Goal: Information Seeking & Learning: Learn about a topic

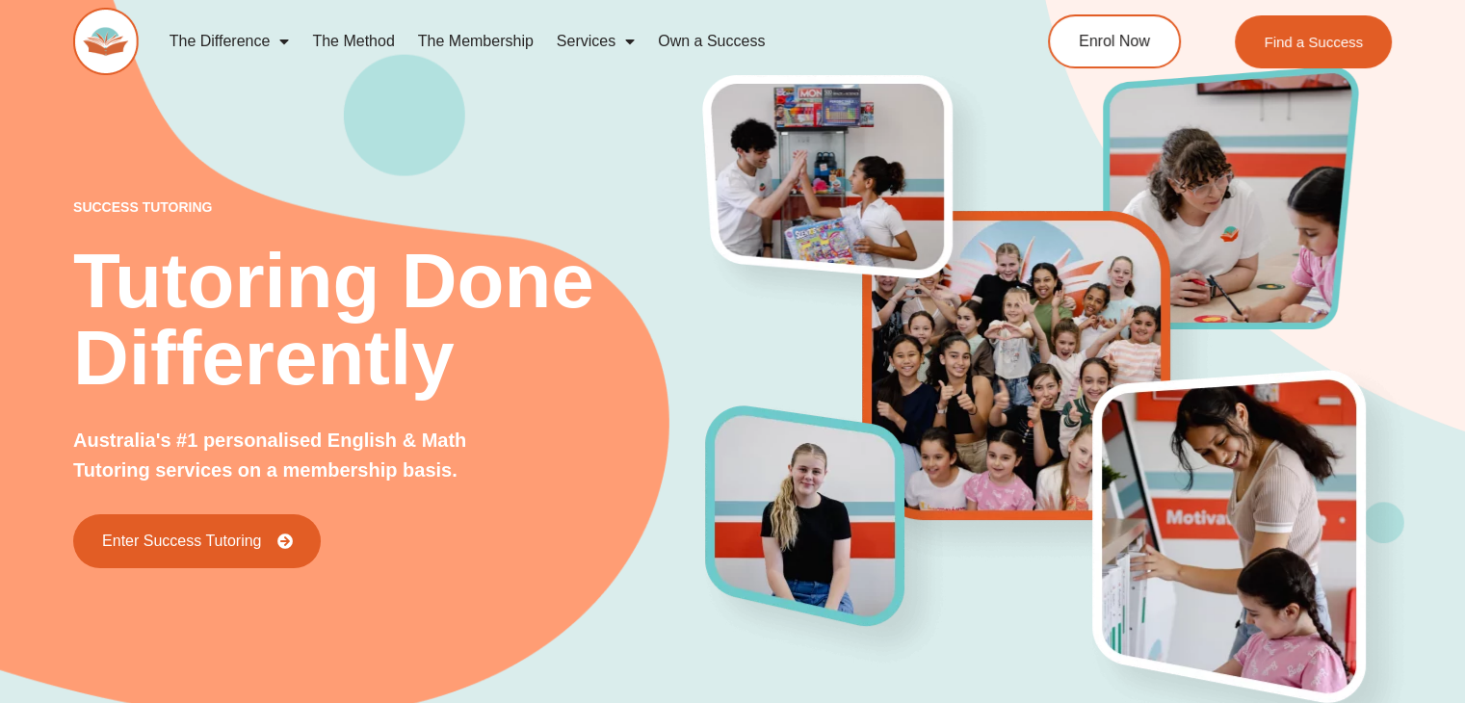
click at [353, 40] on link "The Method" at bounding box center [353, 41] width 105 height 44
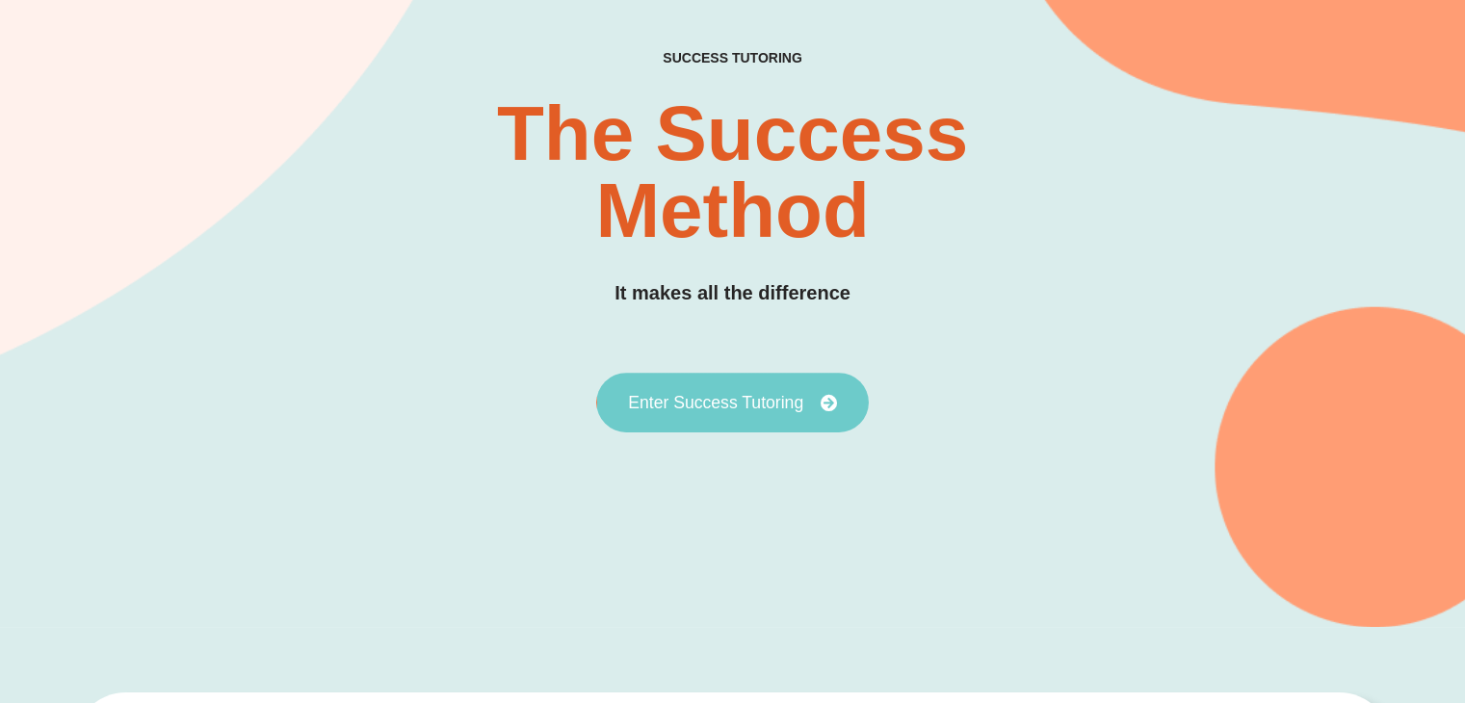
click at [694, 386] on link "Enter Success Tutoring" at bounding box center [732, 403] width 273 height 60
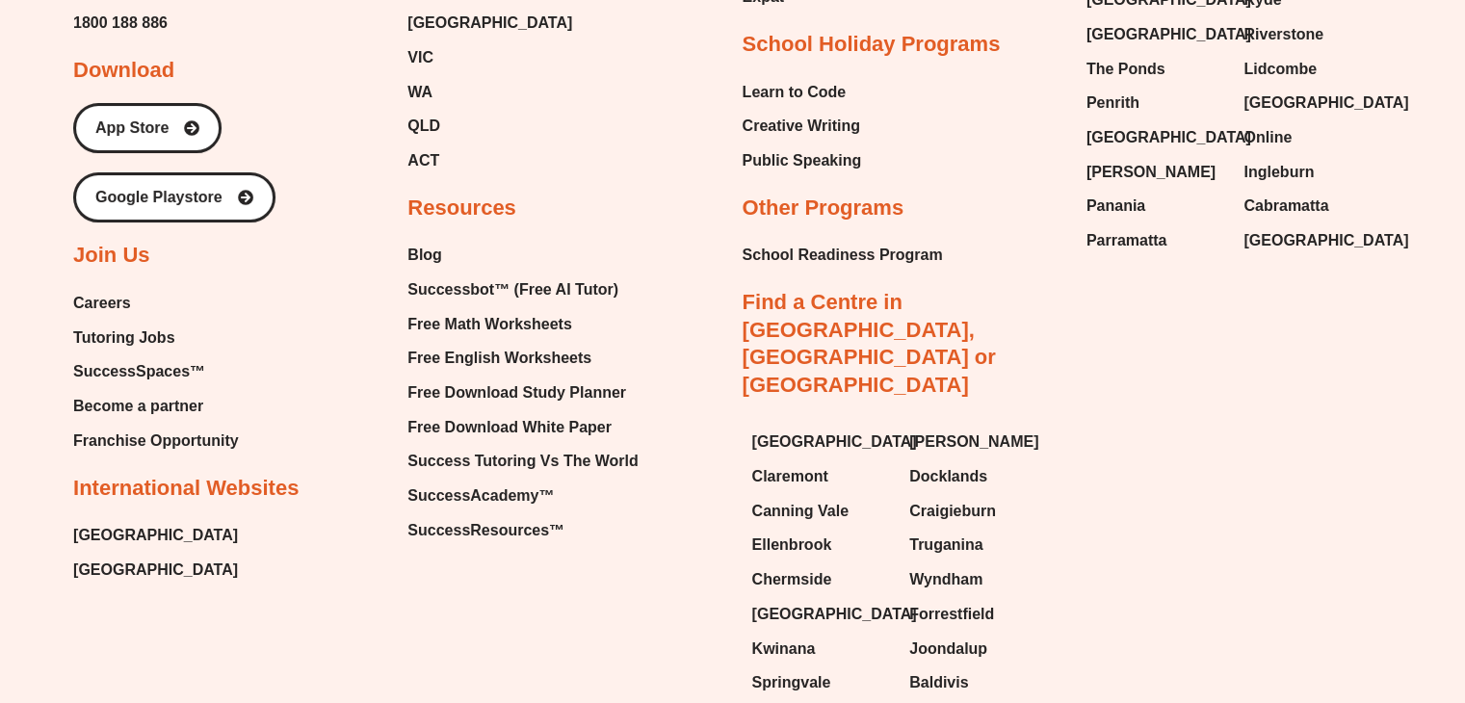
scroll to position [7322, 0]
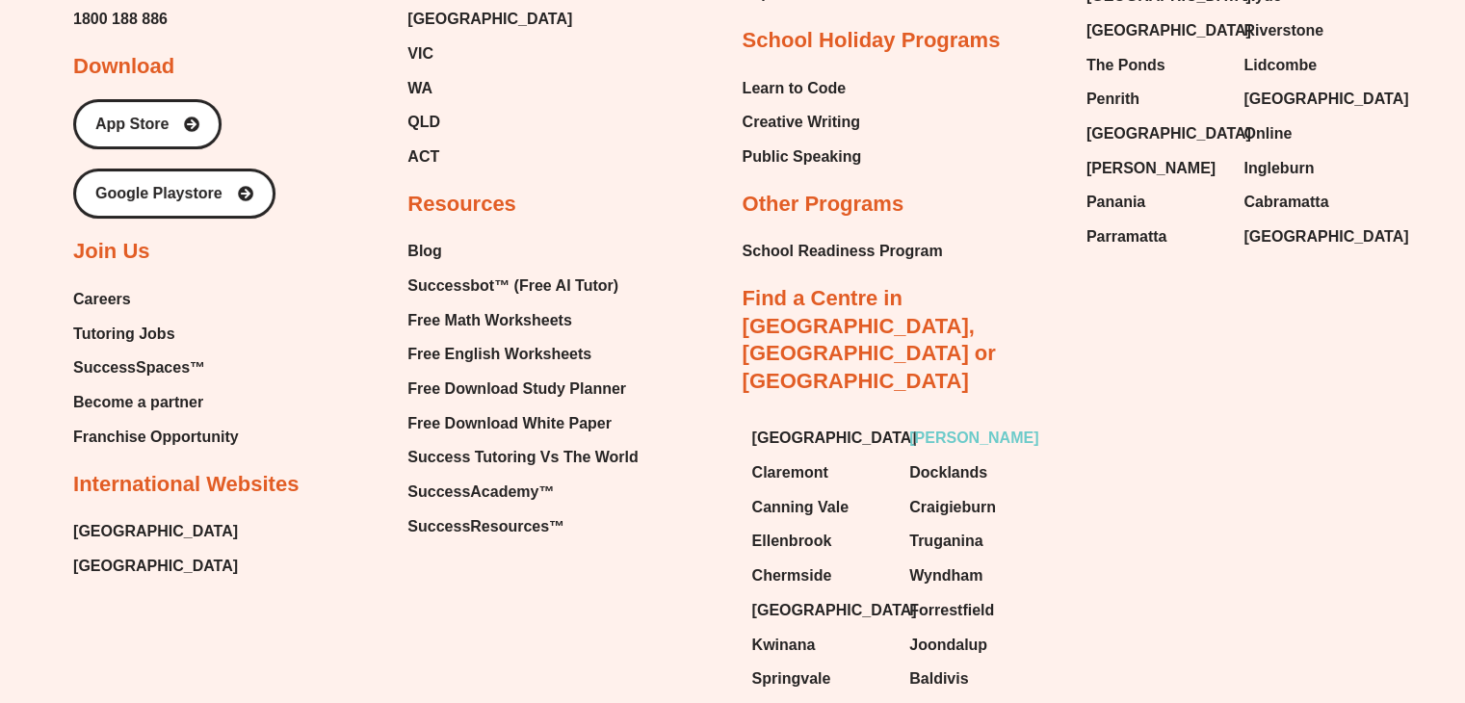
click at [947, 424] on span "[PERSON_NAME]" at bounding box center [973, 438] width 129 height 29
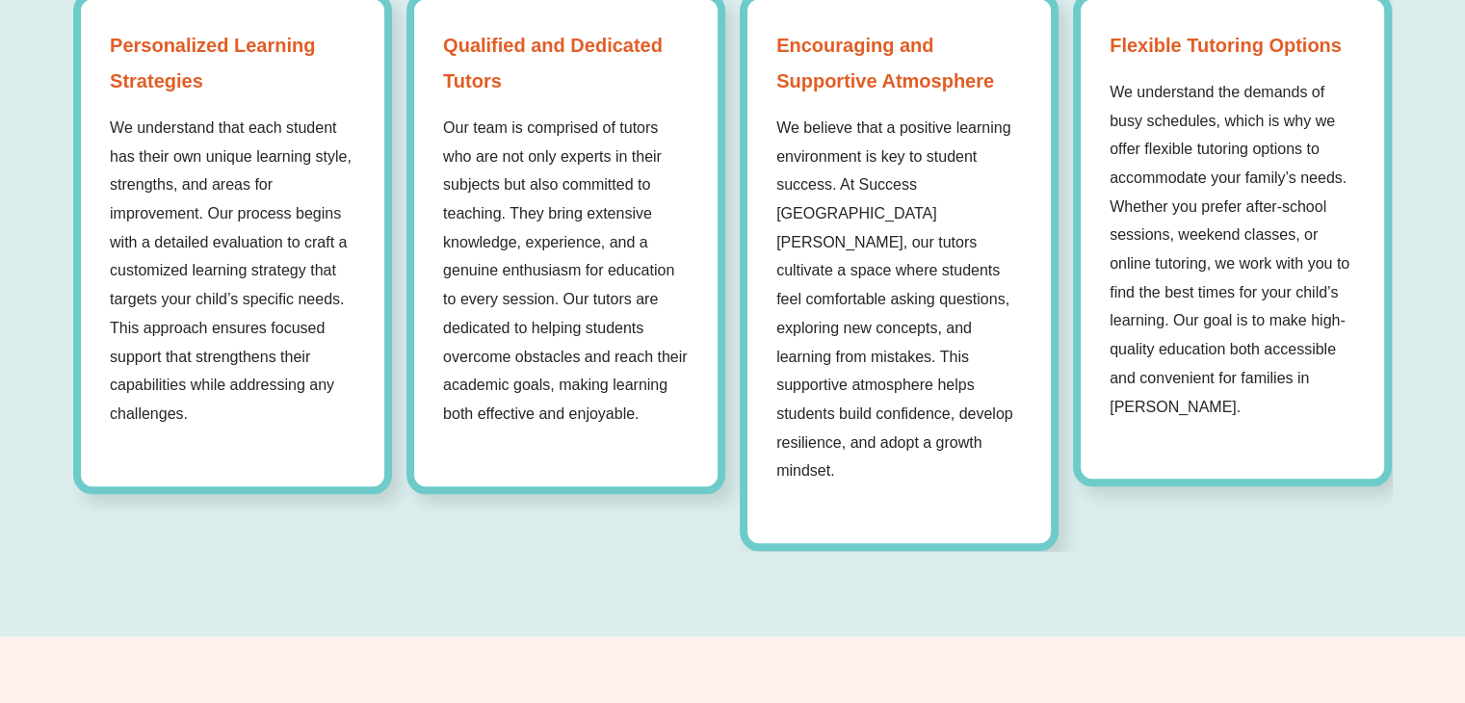
scroll to position [1476, 0]
click at [551, 350] on p "Our team is comprised of tutors who are not only experts in their subjects but …" at bounding box center [566, 271] width 246 height 315
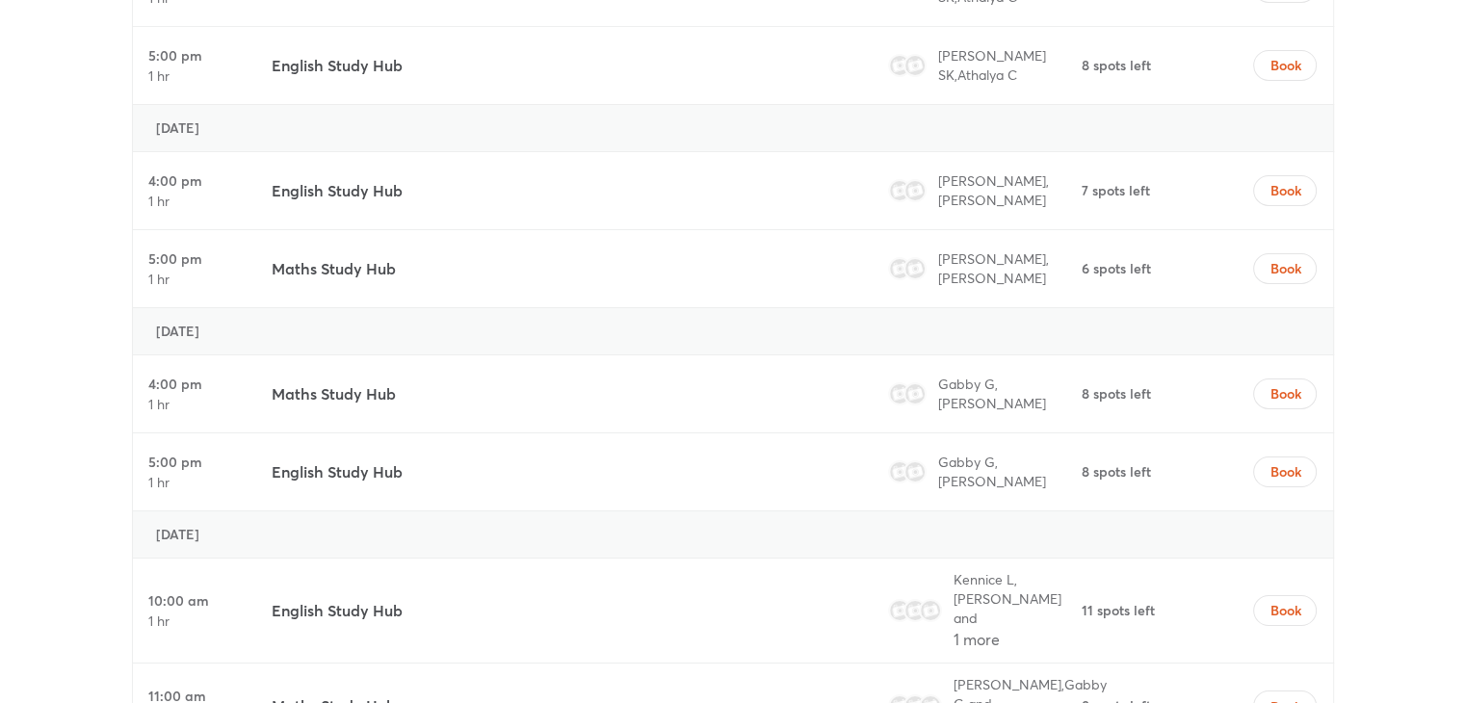
scroll to position [7025, 0]
click at [690, 662] on div "Maths Study Hub" at bounding box center [560, 704] width 593 height 85
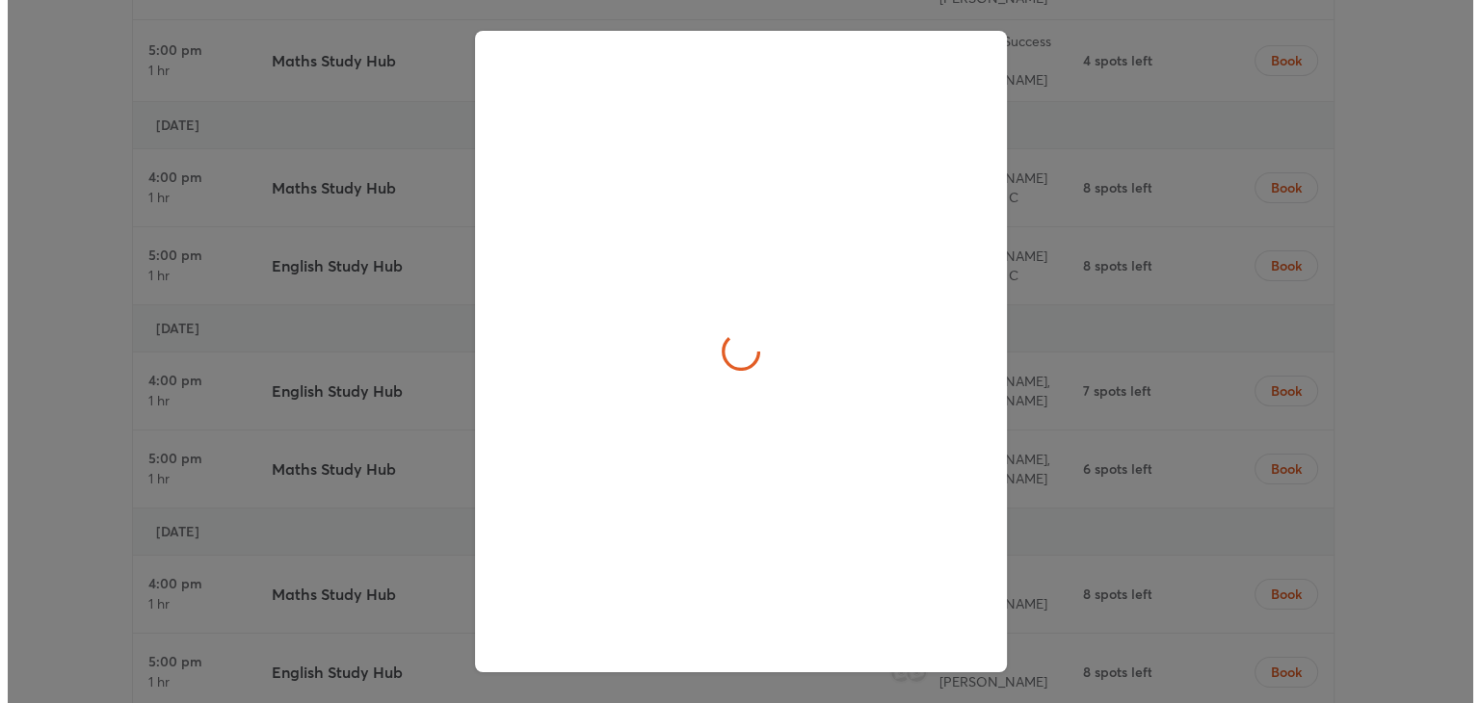
scroll to position [7249, 0]
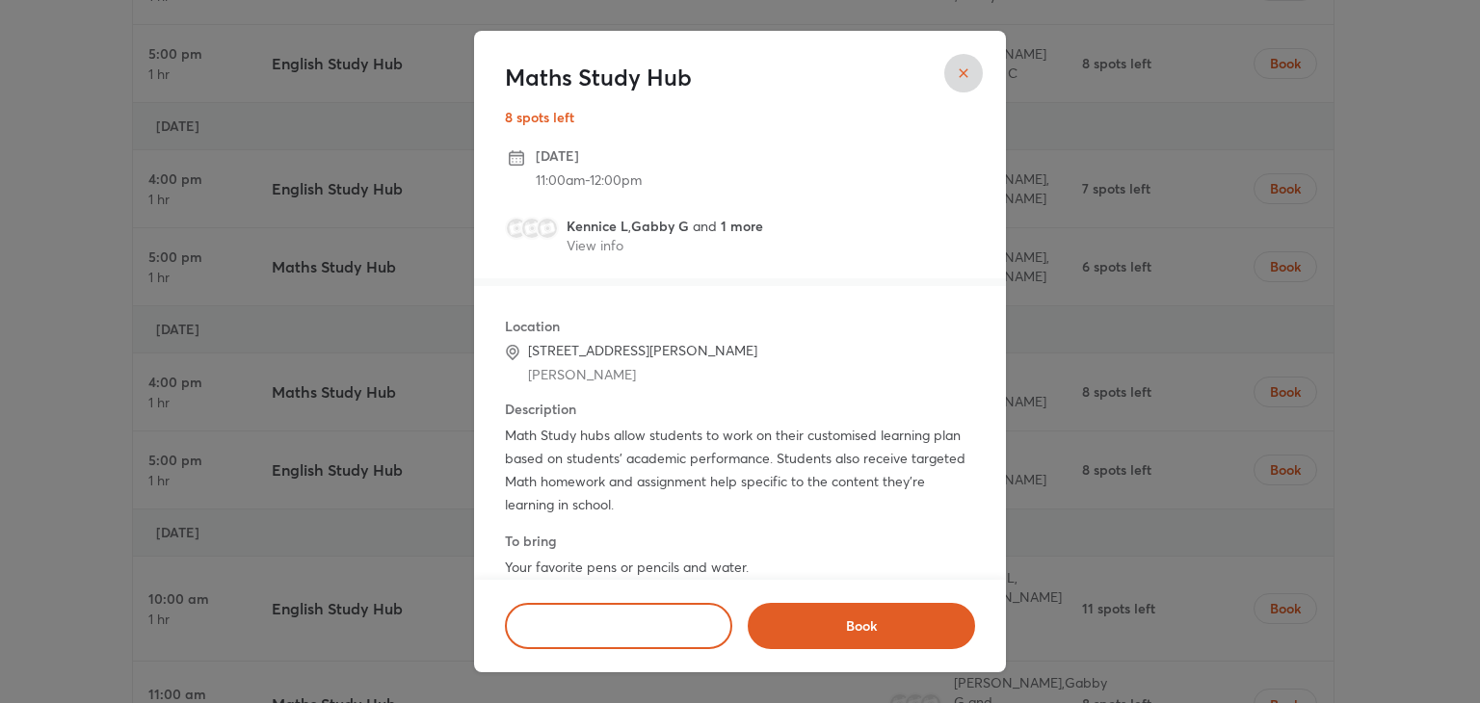
click at [54, 471] on div "Maths Study Hub 8 spots left [DATE] 11:00am - 12:00pm [GEOGRAPHIC_DATA] G and 1…" at bounding box center [740, 351] width 1480 height 703
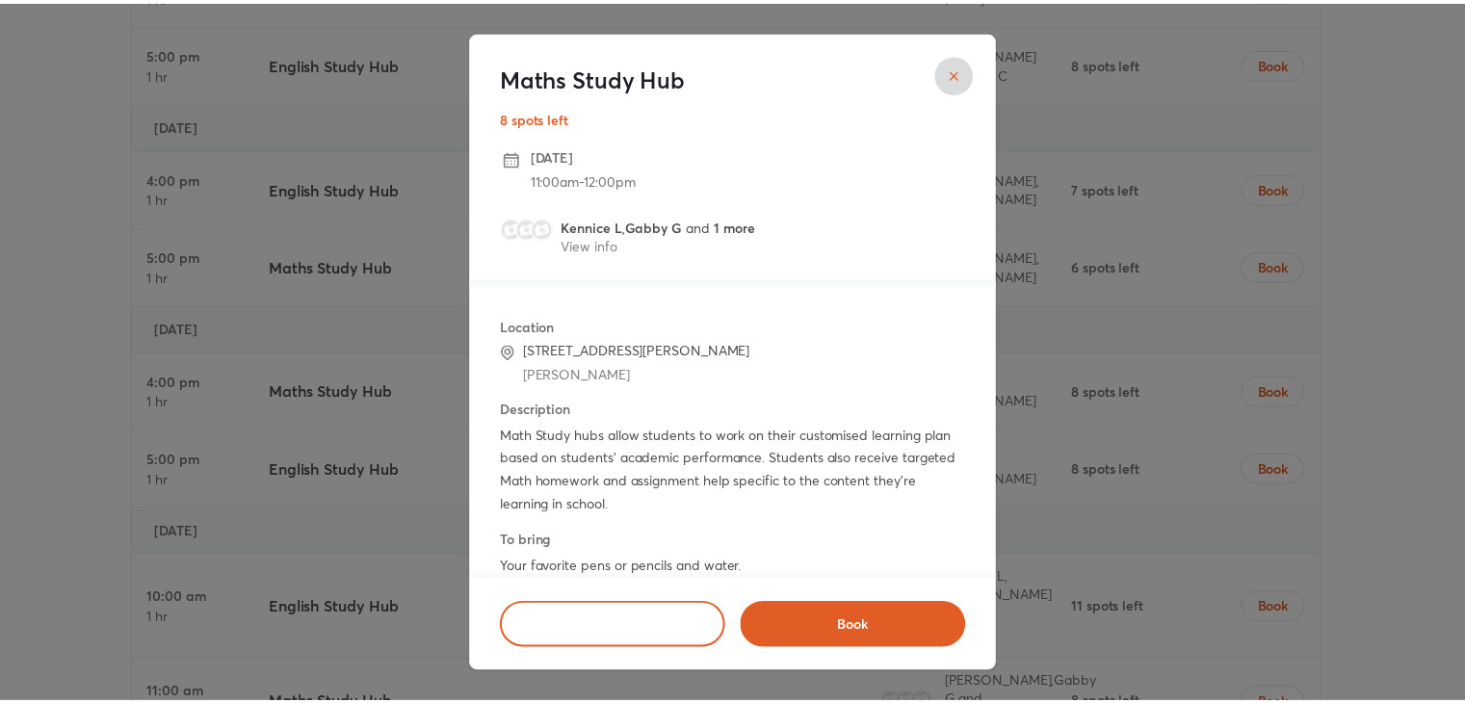
scroll to position [7025, 0]
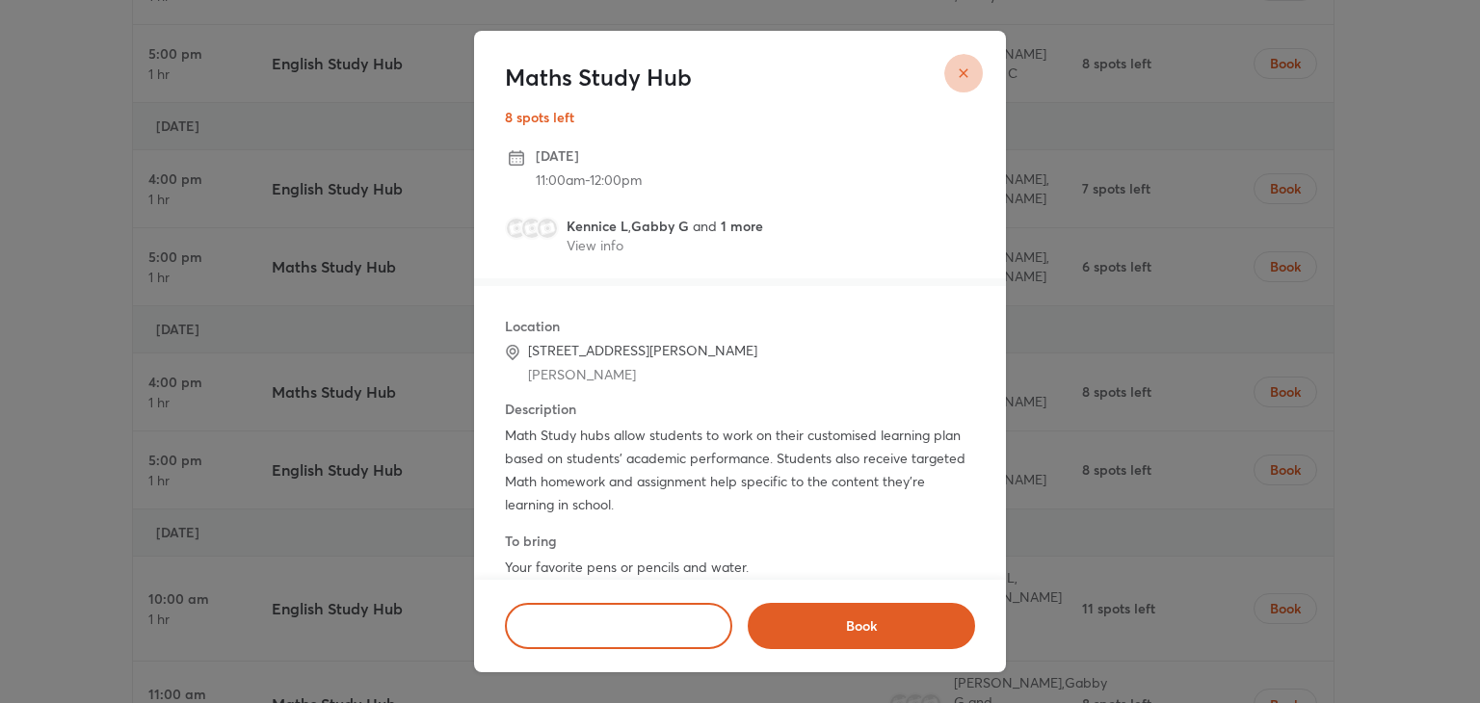
click at [956, 89] on button "close" at bounding box center [963, 73] width 39 height 39
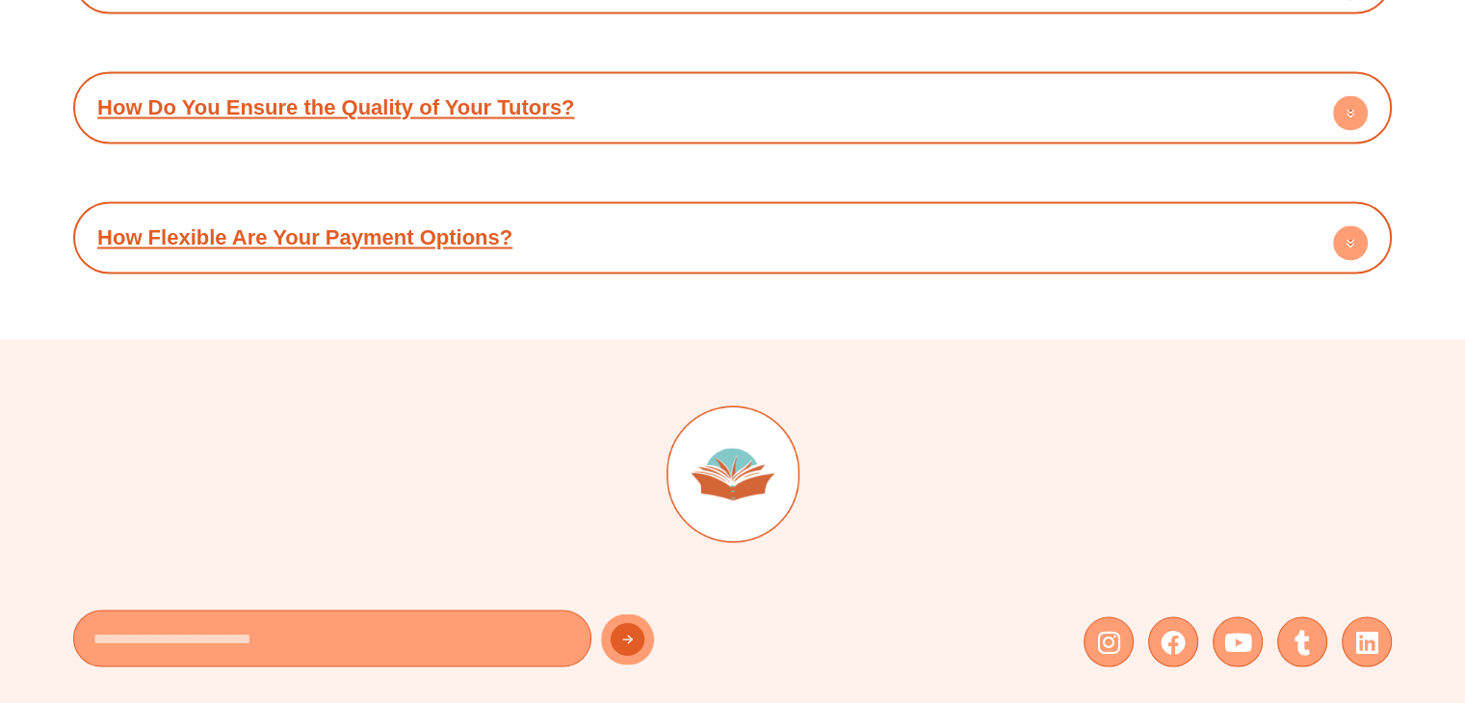
scroll to position [10625, 0]
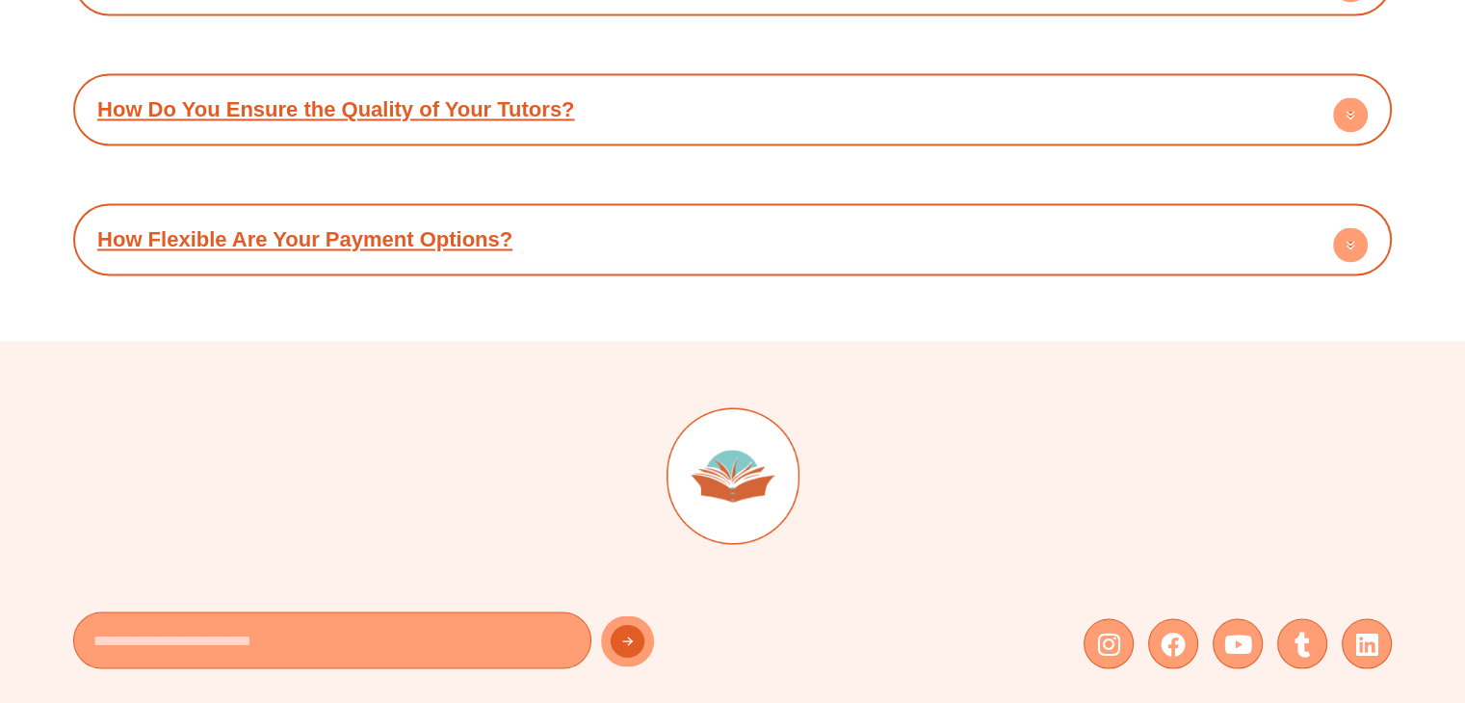
click at [572, 230] on div "How Flexible Are Your Payment Options?" at bounding box center [733, 239] width 1300 height 53
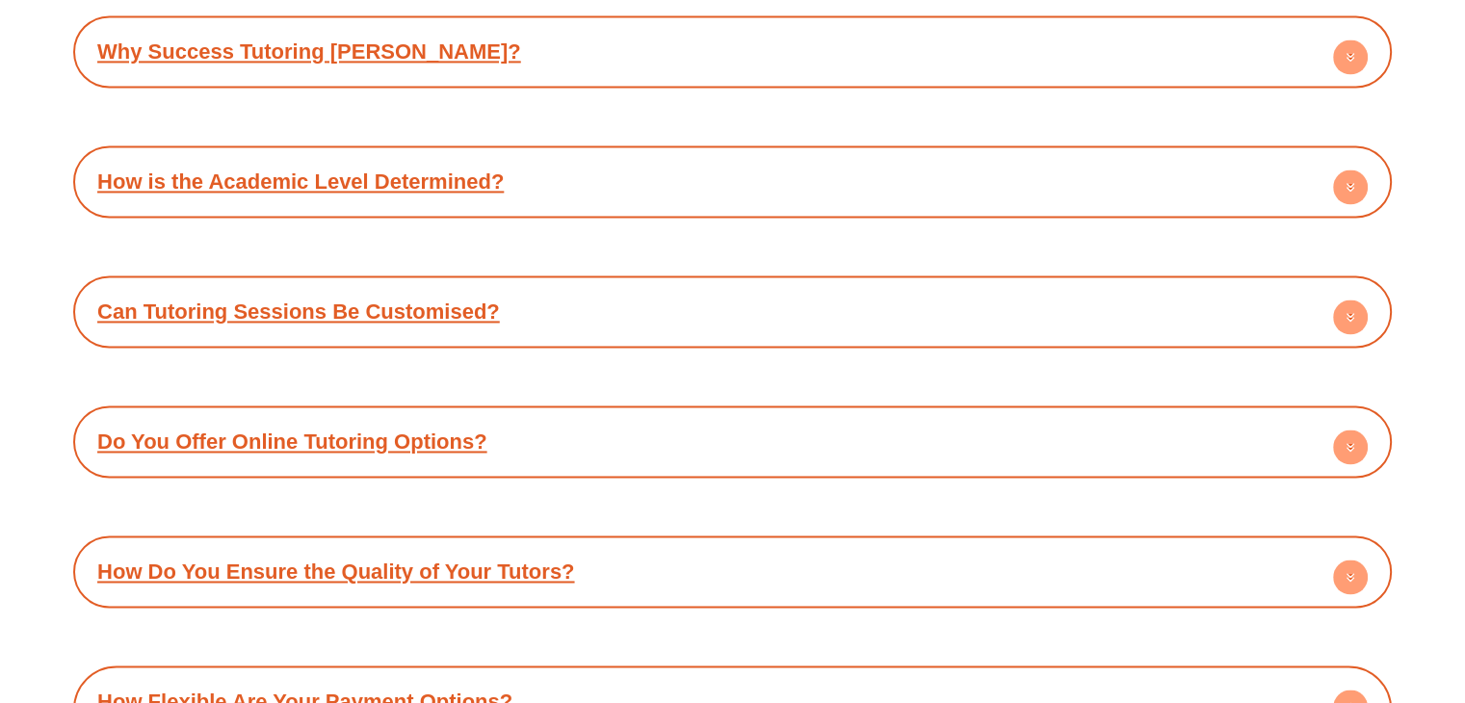
scroll to position [10143, 0]
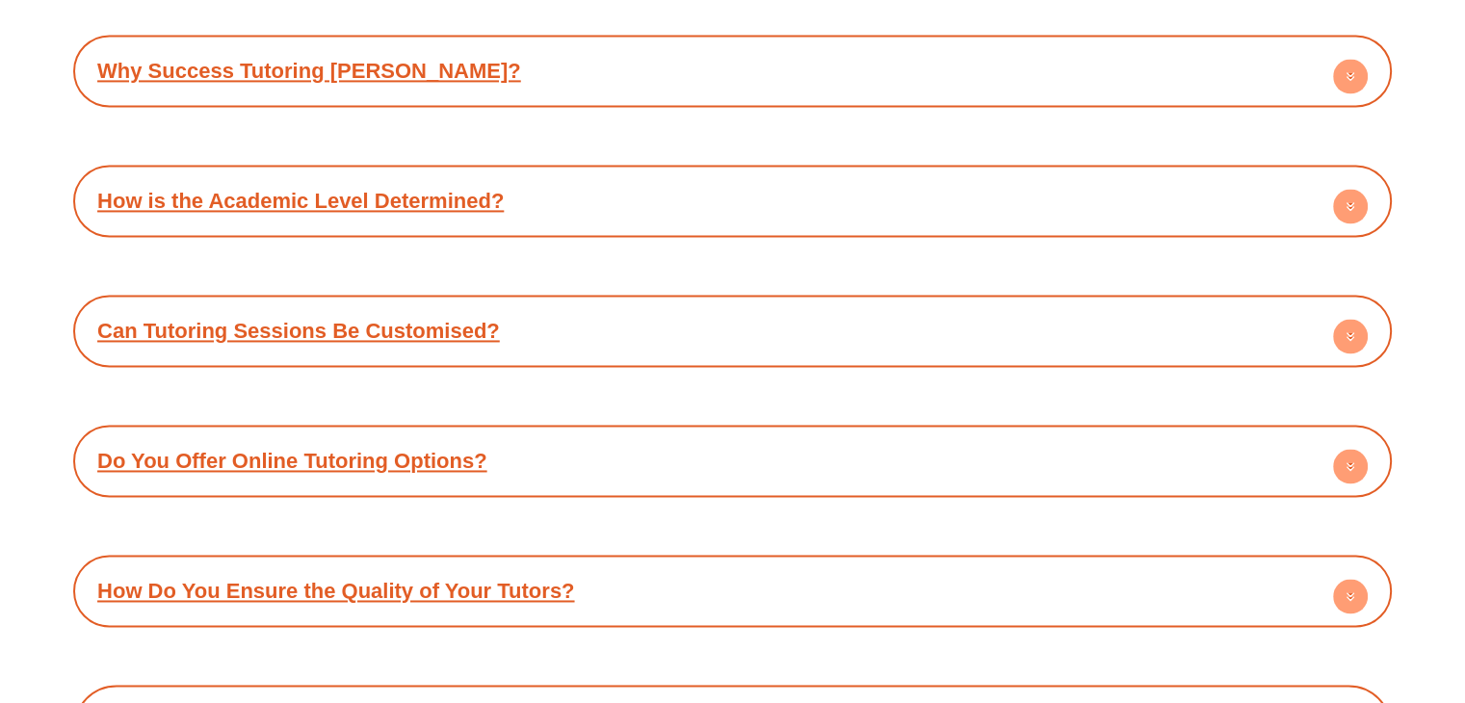
click at [464, 209] on div "How is the Academic Level Determined?" at bounding box center [733, 200] width 1300 height 53
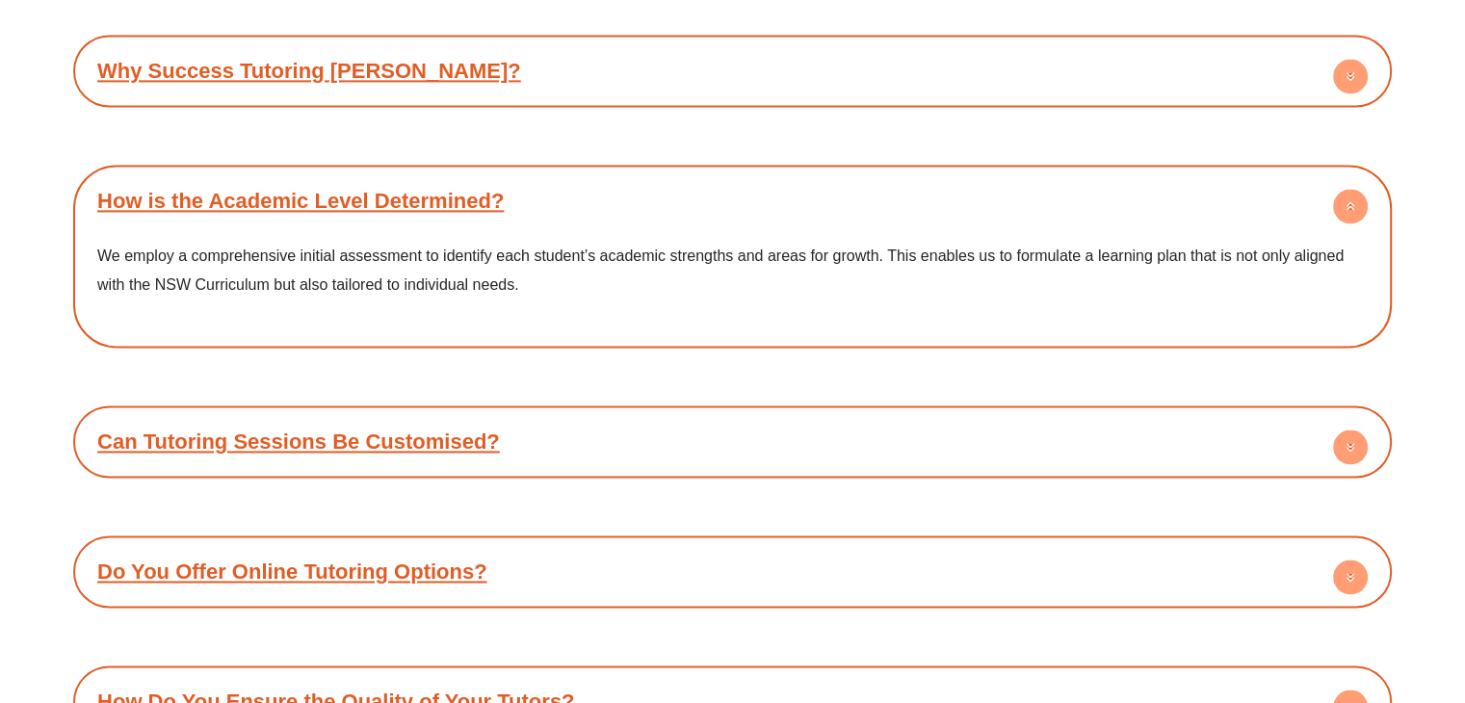
click at [458, 68] on link "Why Success Tutoring [PERSON_NAME]?" at bounding box center [309, 71] width 424 height 24
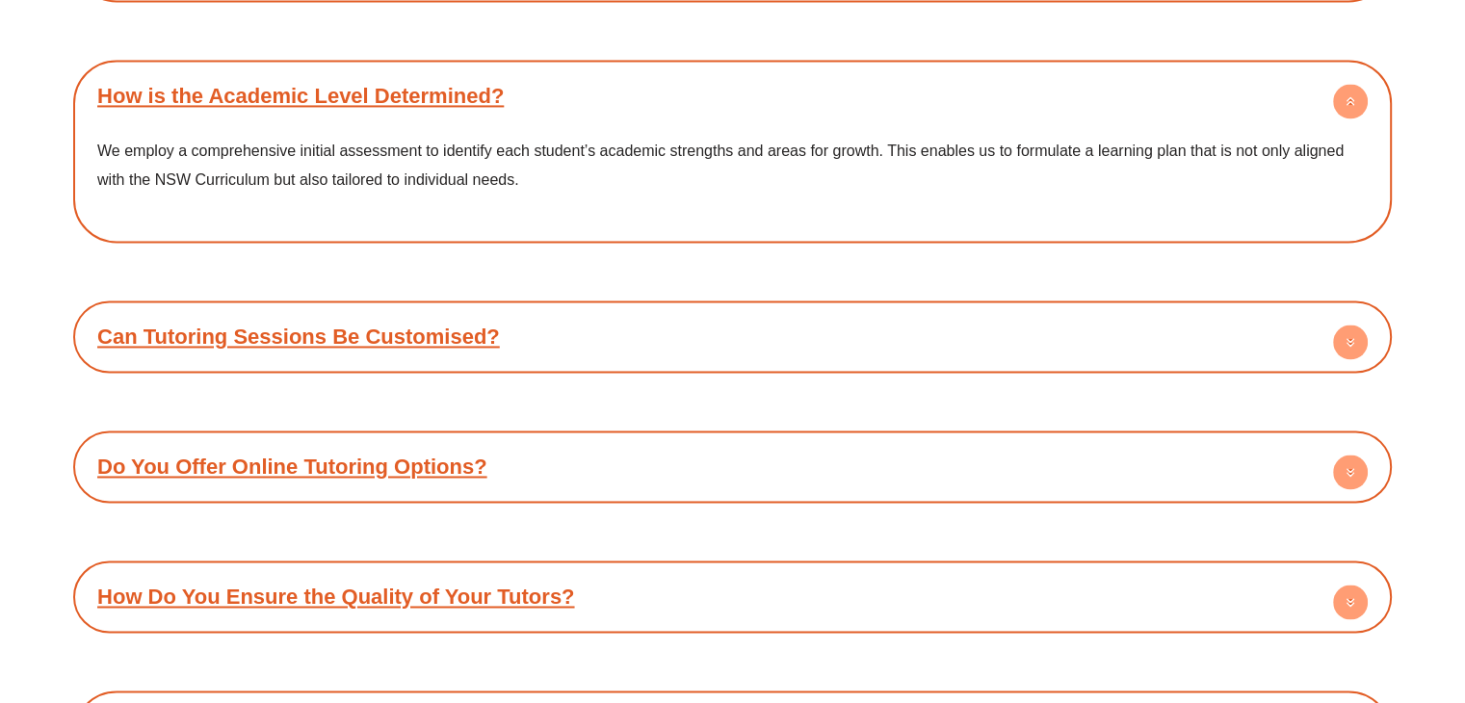
scroll to position [10403, 0]
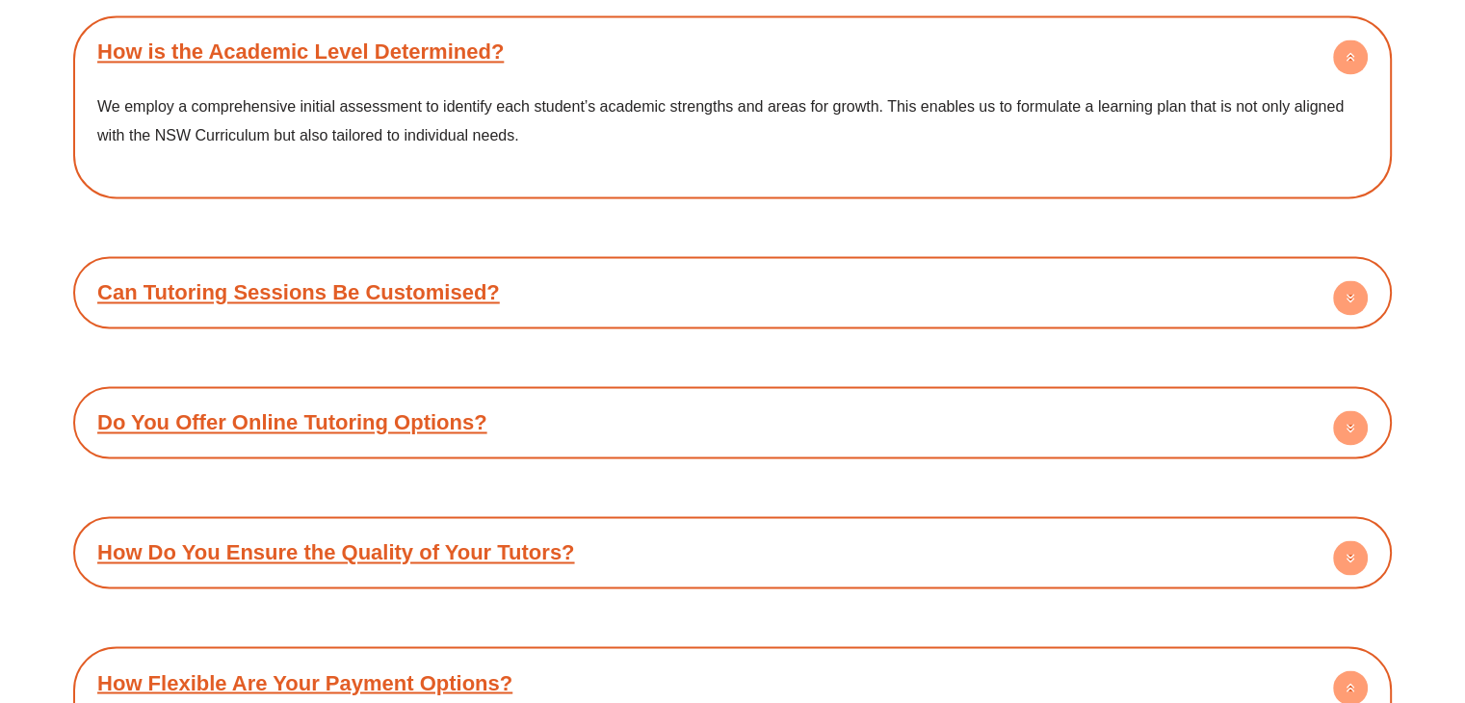
click at [534, 285] on div "Can Tutoring Sessions Be Customised?" at bounding box center [733, 292] width 1300 height 53
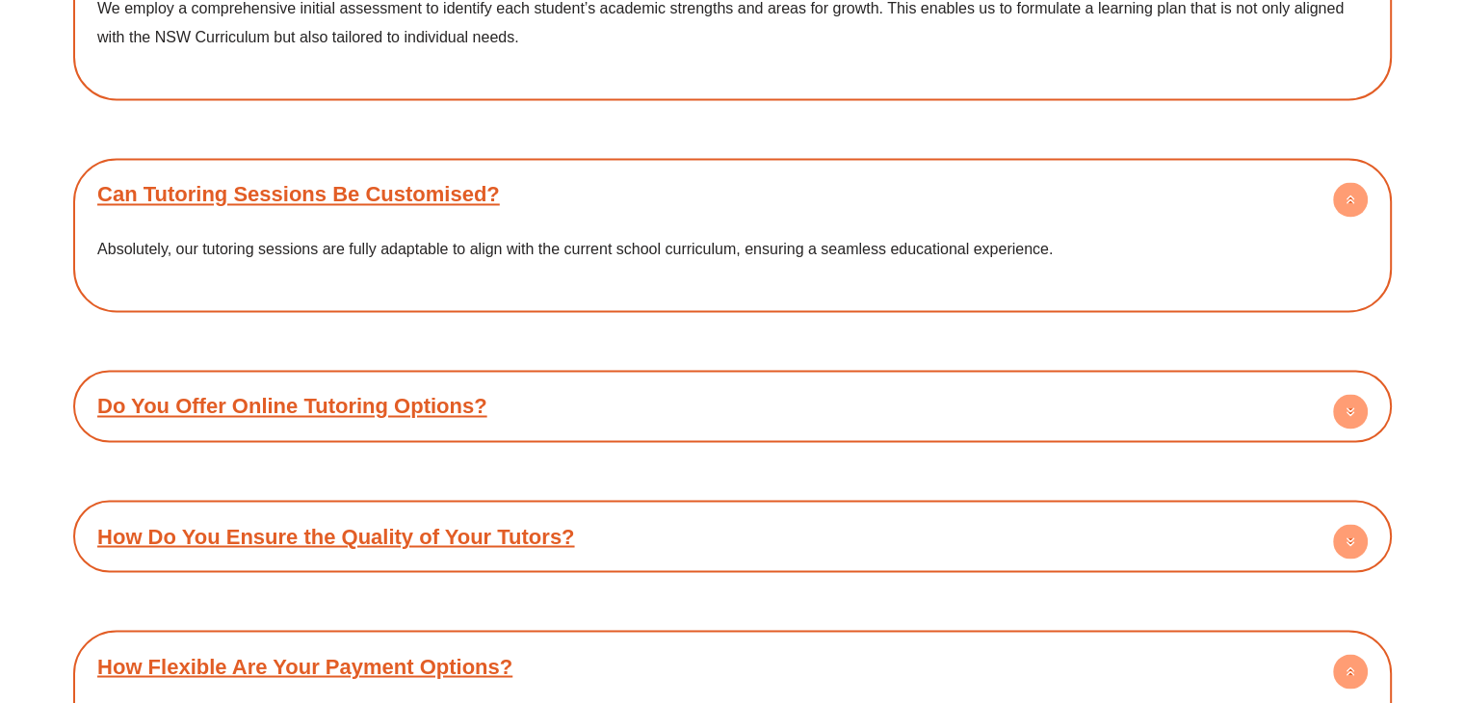
scroll to position [10529, 0]
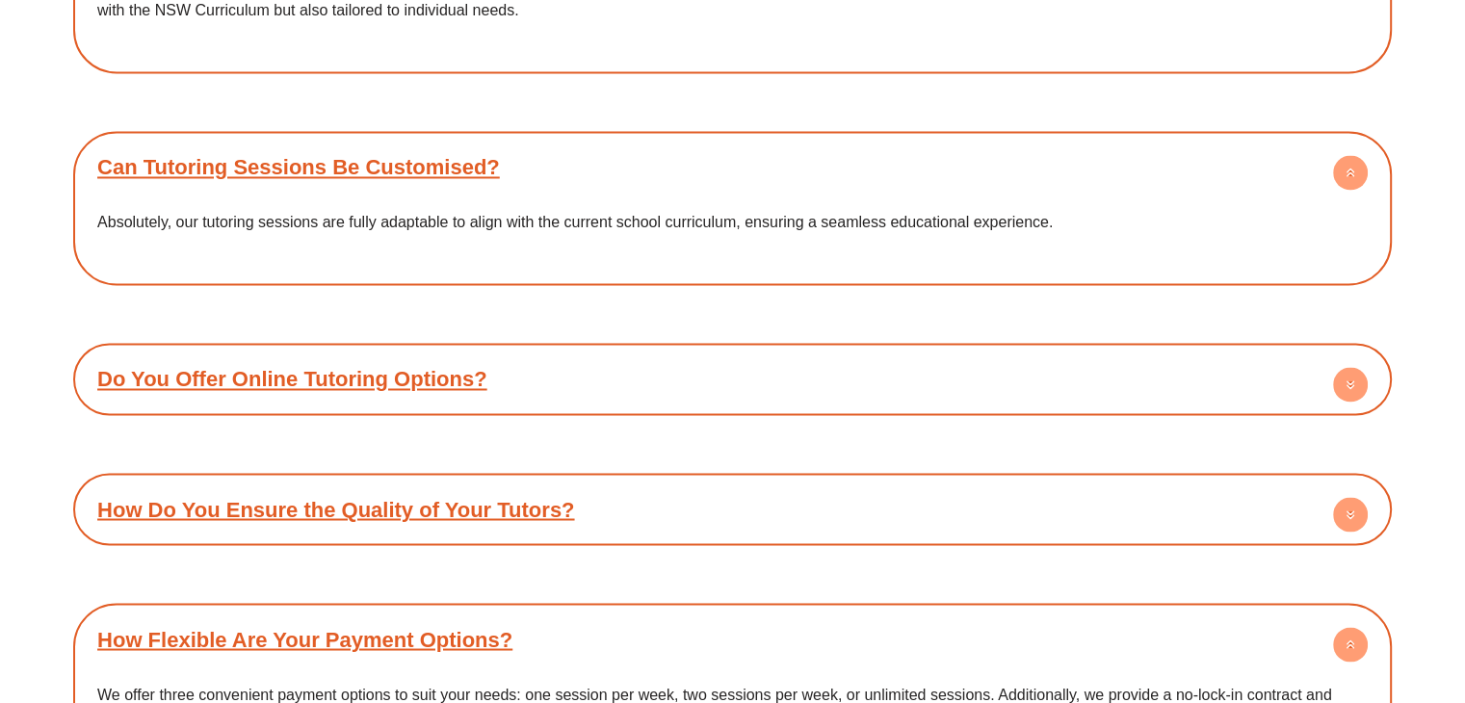
click at [459, 375] on link "Do You Offer Online Tutoring Options?" at bounding box center [292, 379] width 390 height 24
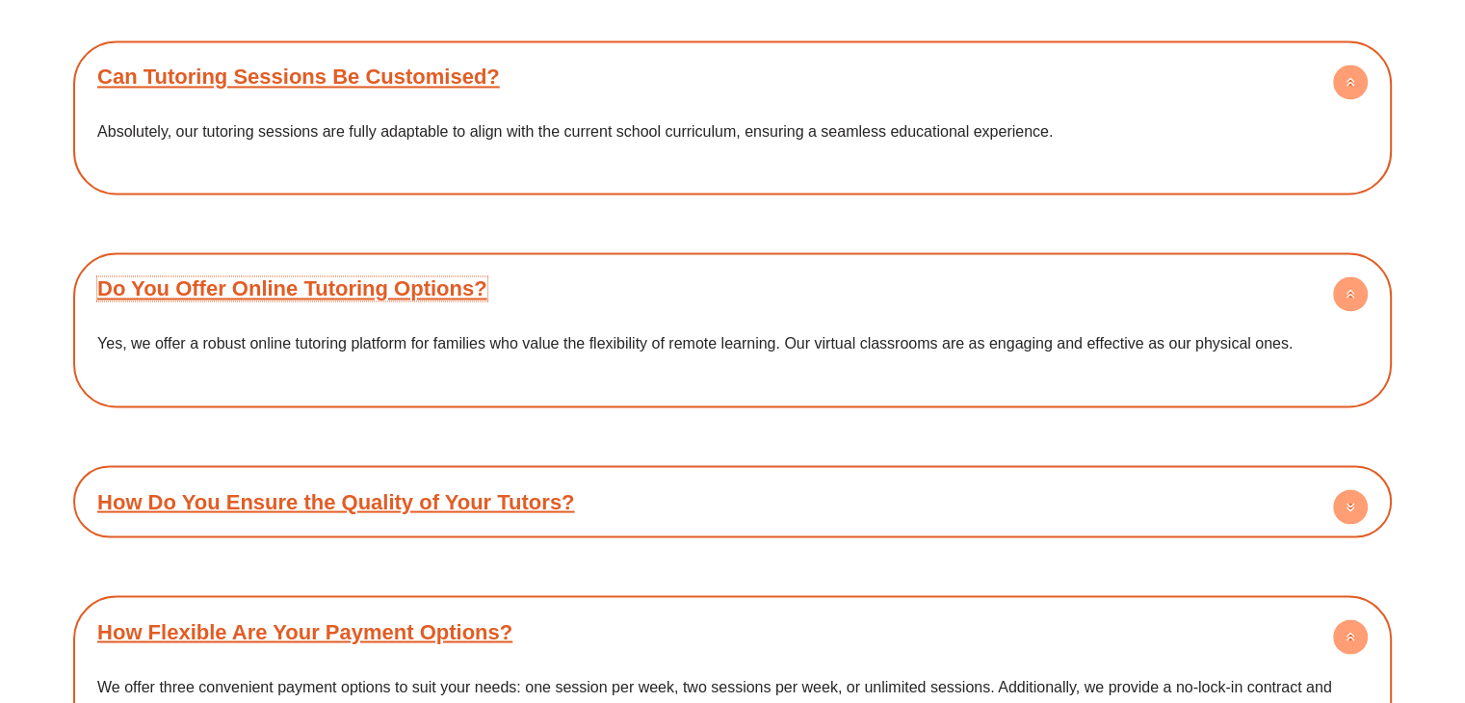
scroll to position [10620, 0]
drag, startPoint x: 694, startPoint y: 366, endPoint x: 587, endPoint y: 386, distance: 108.8
click at [587, 386] on div "Yes, we offer a robust online tutoring platform for families who value the flex…" at bounding box center [733, 355] width 1300 height 82
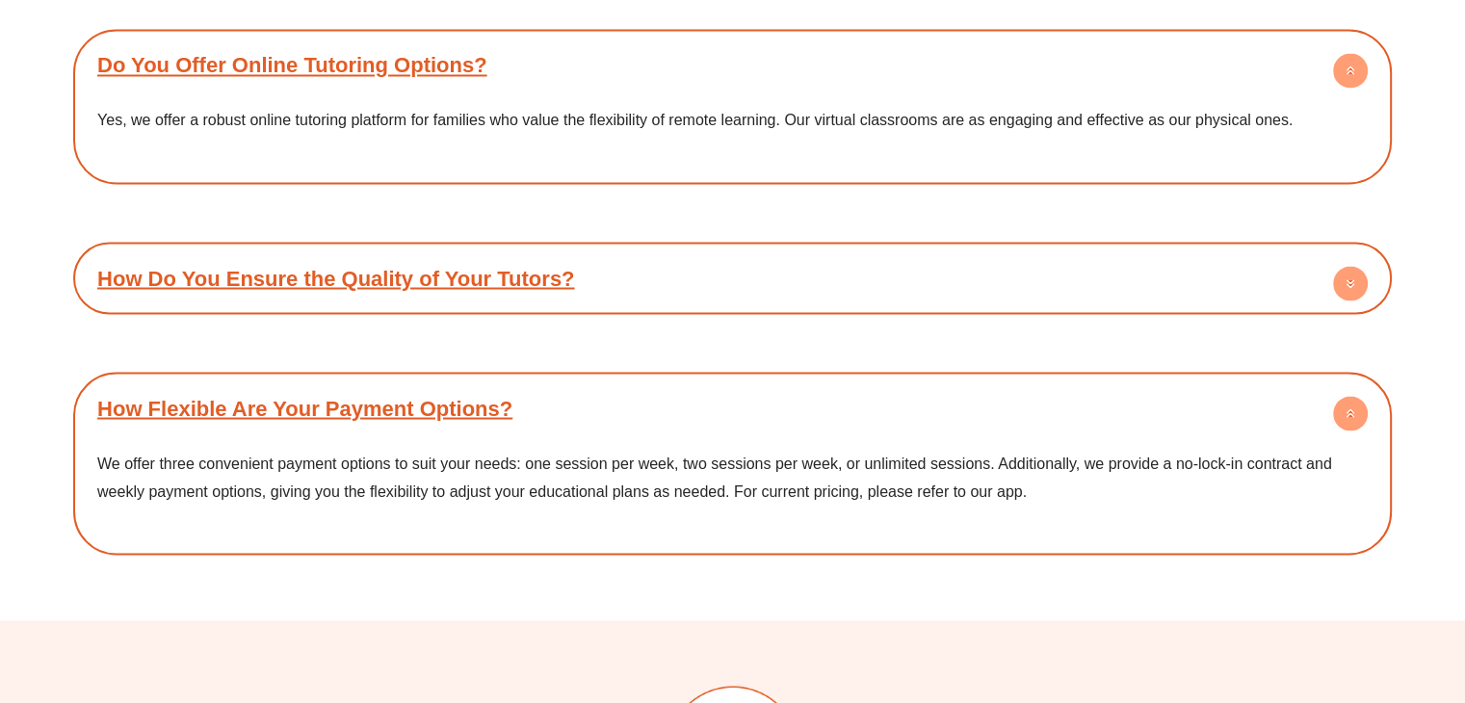
click at [509, 274] on link "How Do You Ensure the Quality of Your Tutors?" at bounding box center [335, 278] width 477 height 24
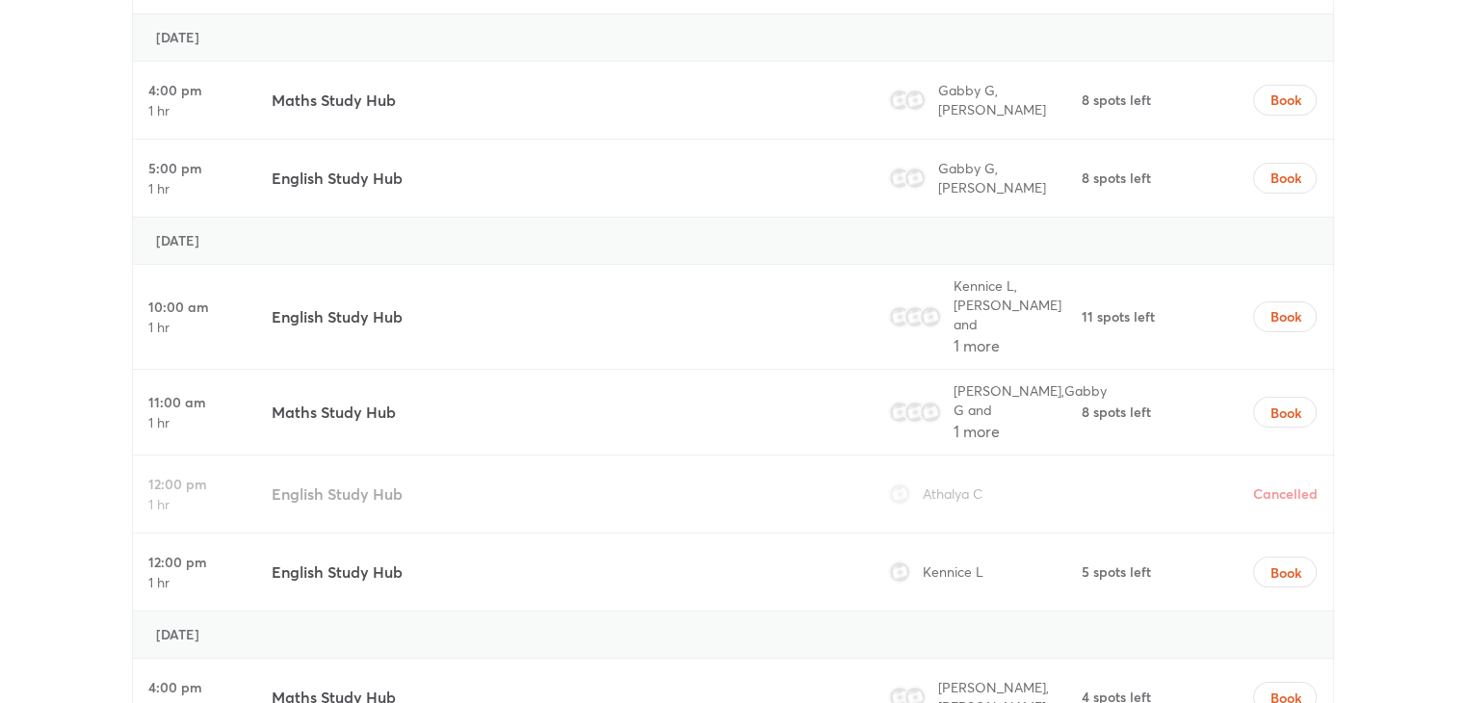
scroll to position [7420, 0]
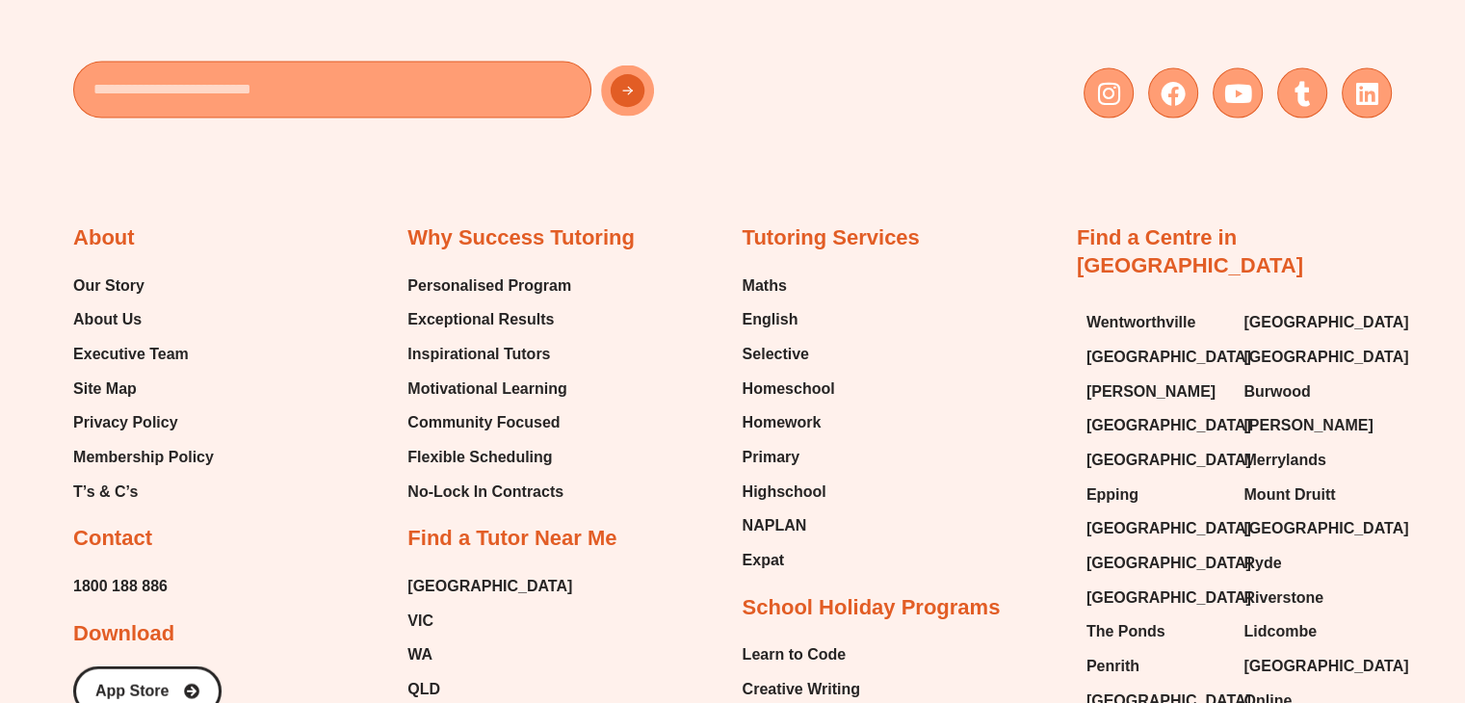
scroll to position [11852, 0]
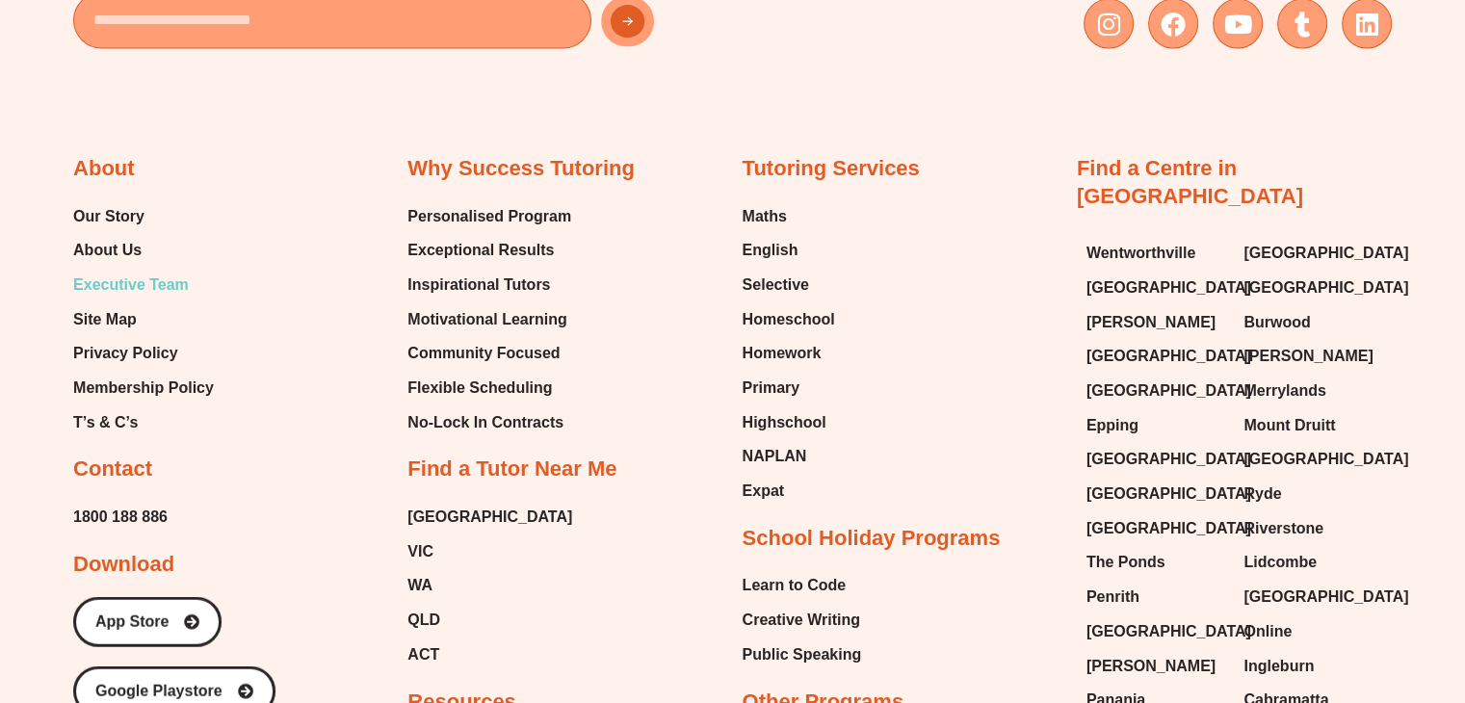
click at [139, 275] on span "Executive Team" at bounding box center [131, 285] width 116 height 29
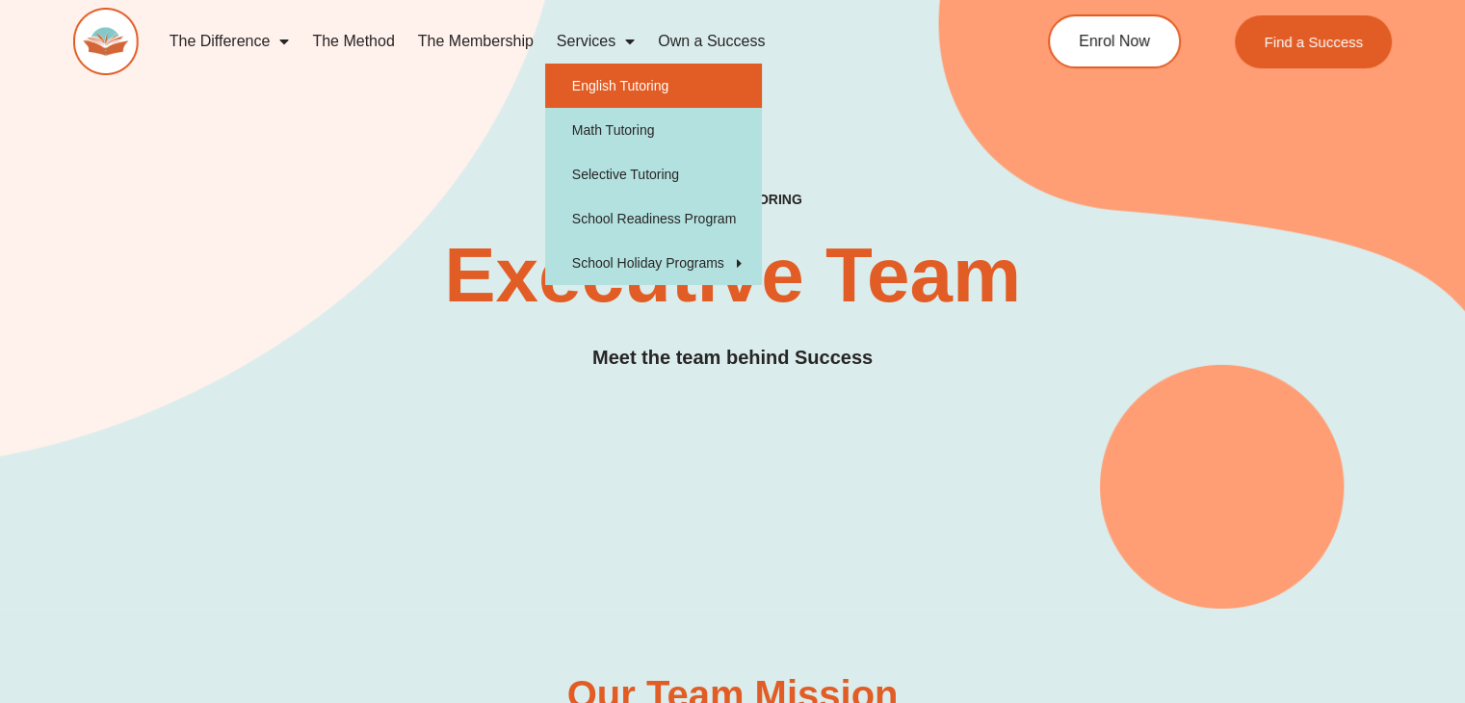
click at [588, 65] on link "English Tutoring" at bounding box center [653, 86] width 217 height 44
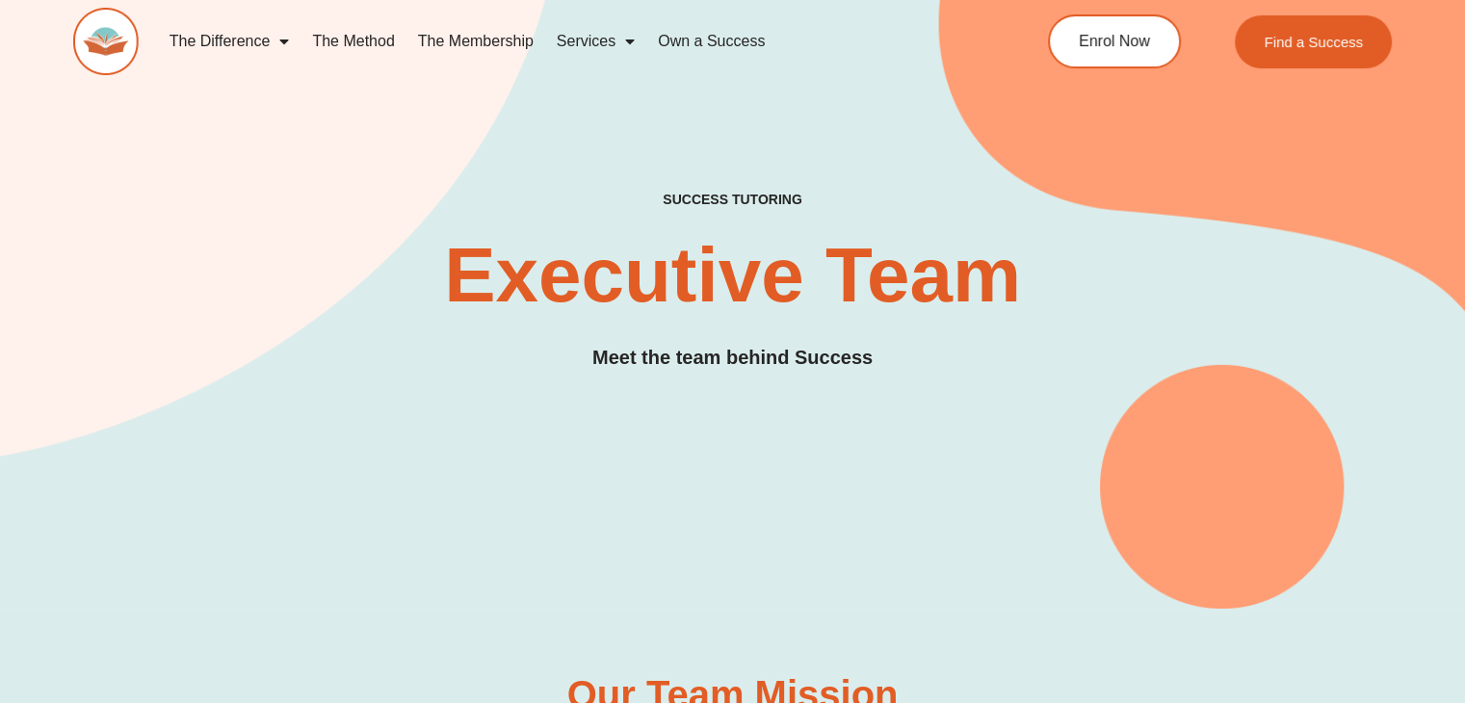
click at [709, 36] on link "Own a Success" at bounding box center [711, 41] width 130 height 44
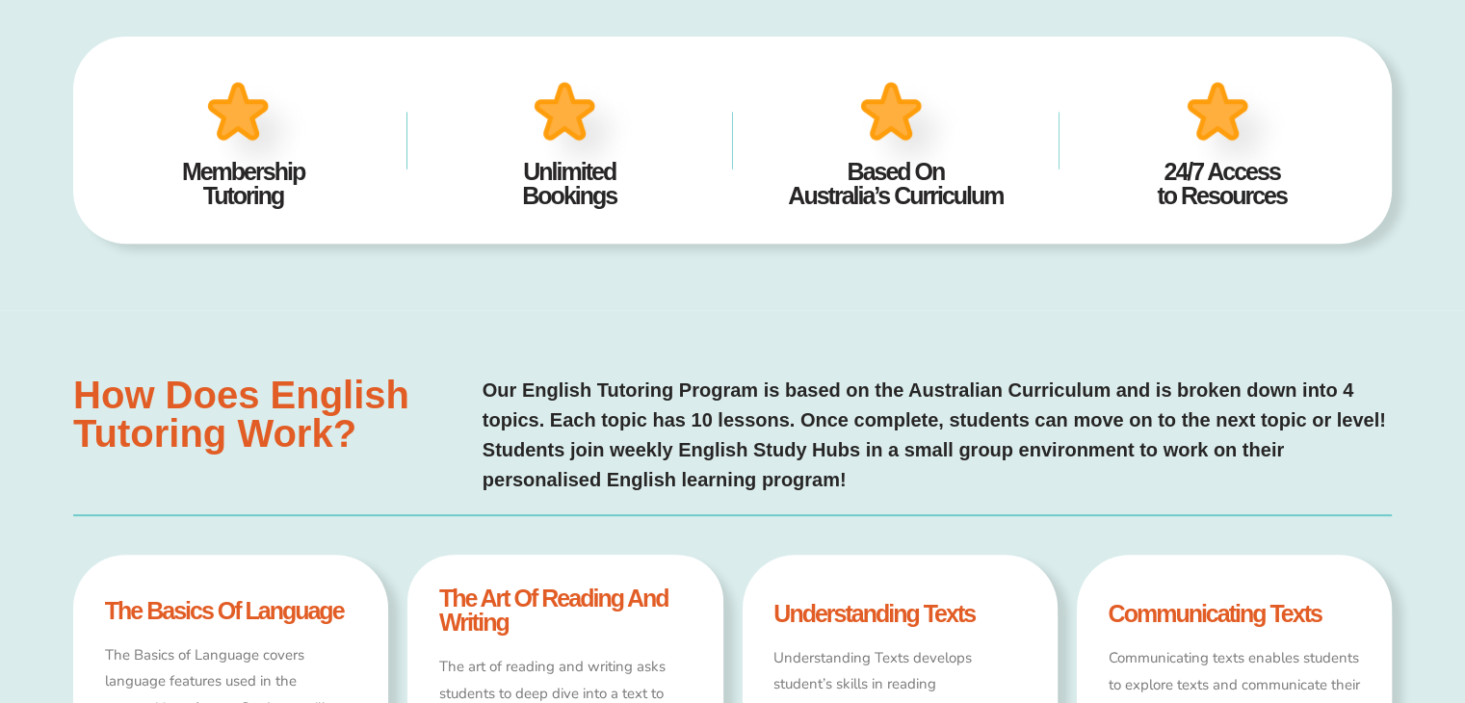
scroll to position [677, 0]
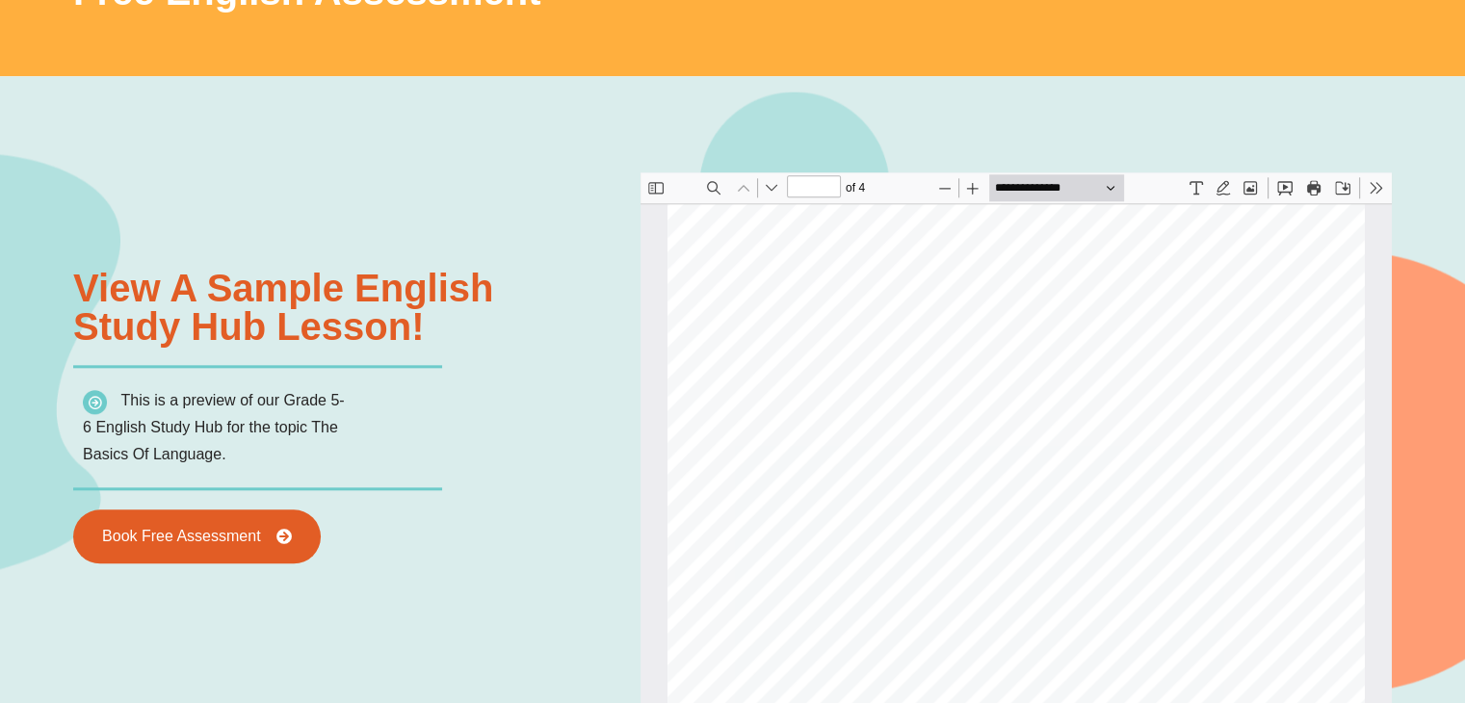
scroll to position [2177, 0]
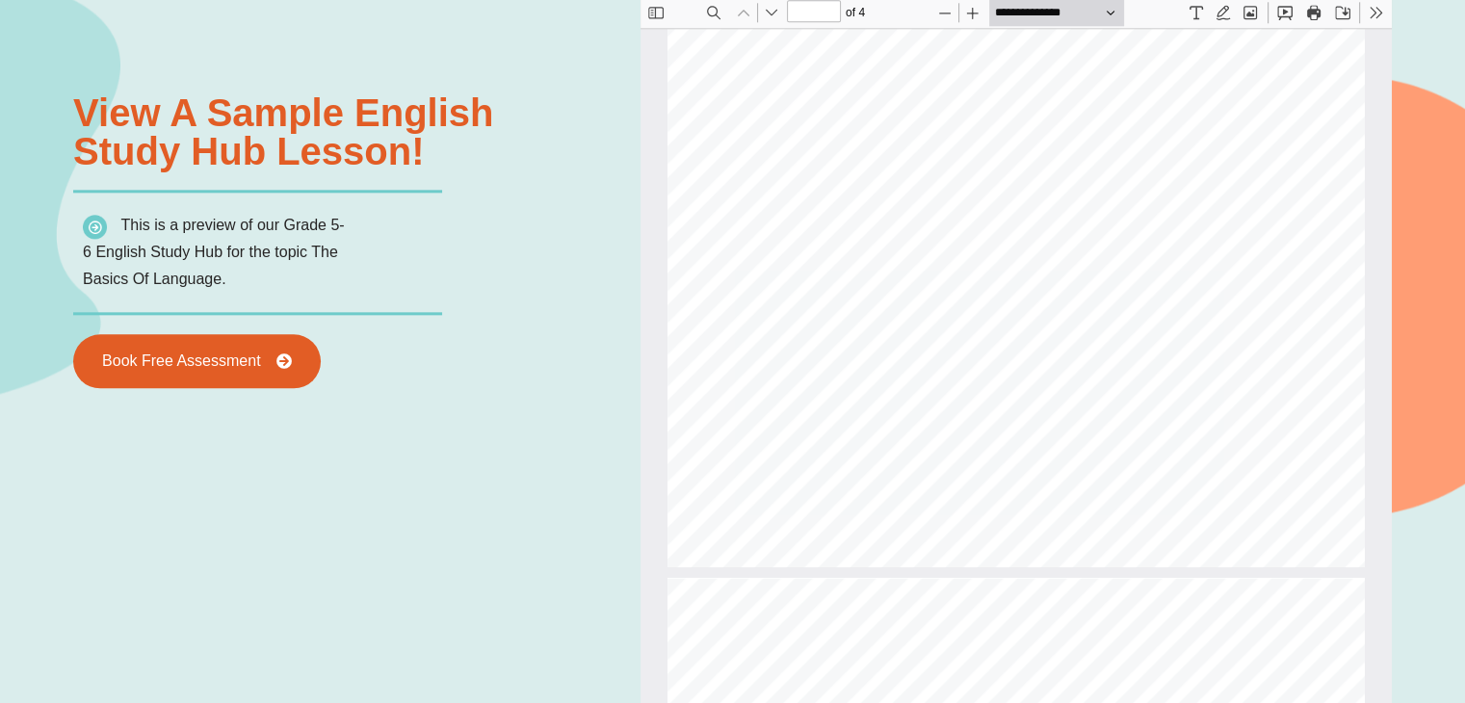
type input "*"
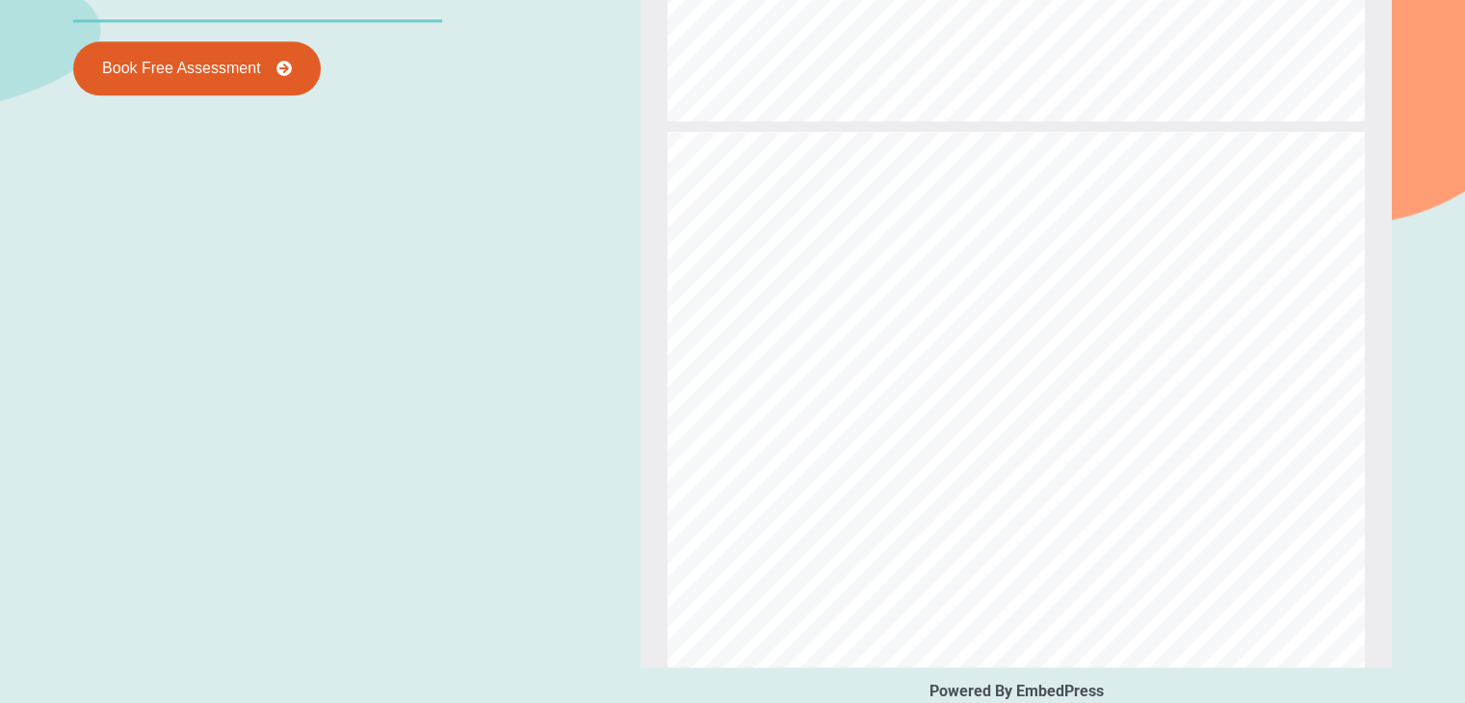
scroll to position [2516, 0]
